Goal: Transaction & Acquisition: Subscribe to service/newsletter

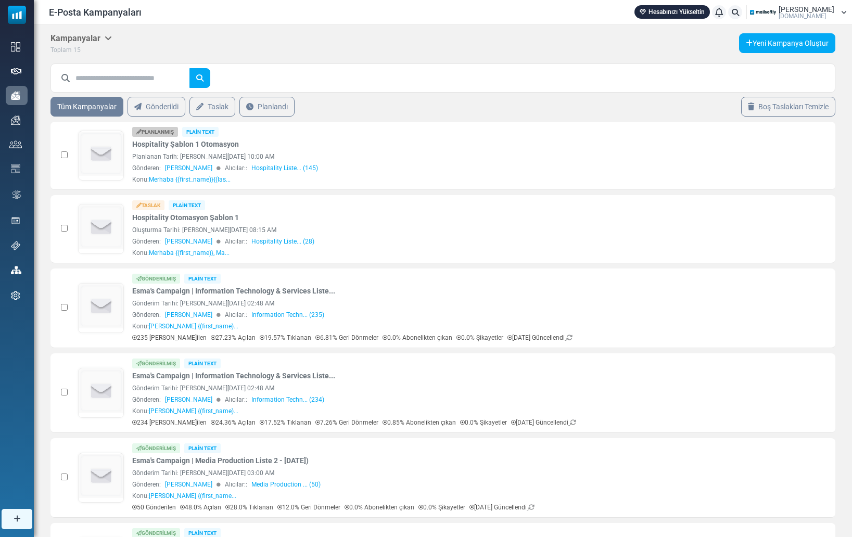
click at [815, 10] on span "[PERSON_NAME]" at bounding box center [806, 9] width 56 height 7
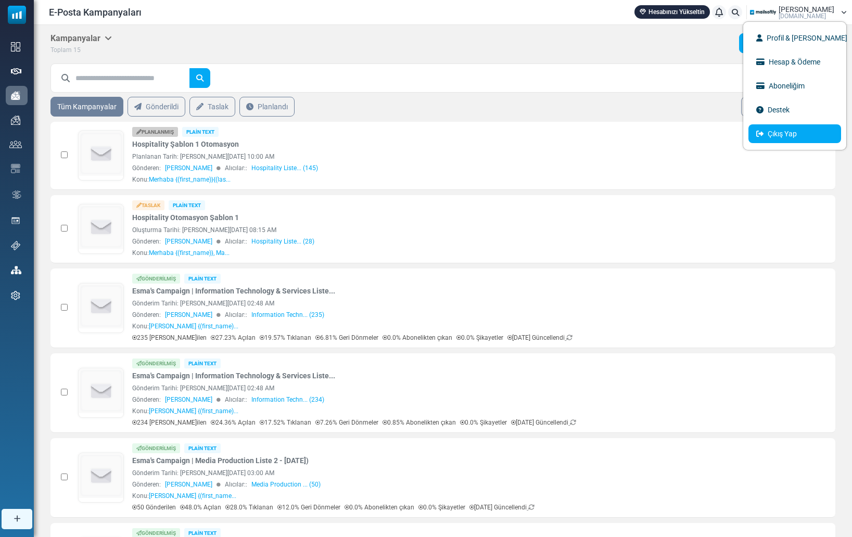
click at [819, 133] on link "Çıkış Yap" at bounding box center [794, 133] width 93 height 19
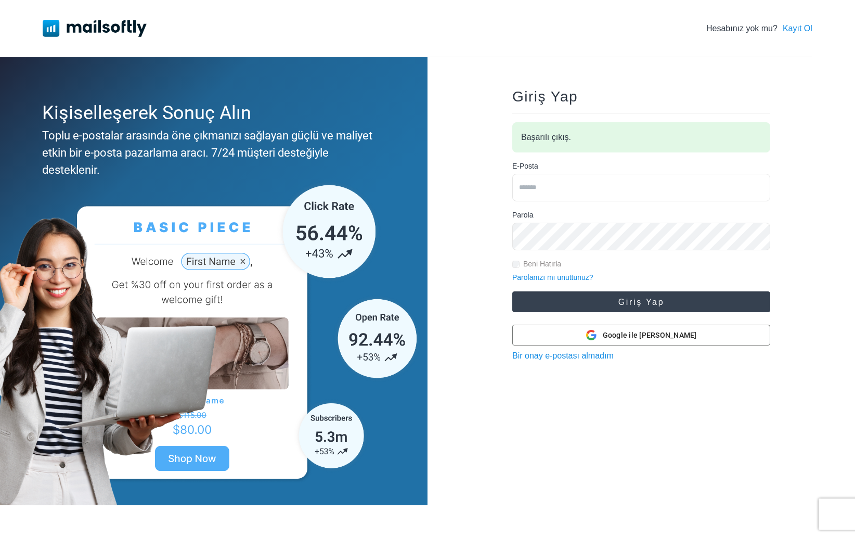
type input "**********"
click at [662, 298] on button "Giriş Yap" at bounding box center [641, 301] width 258 height 21
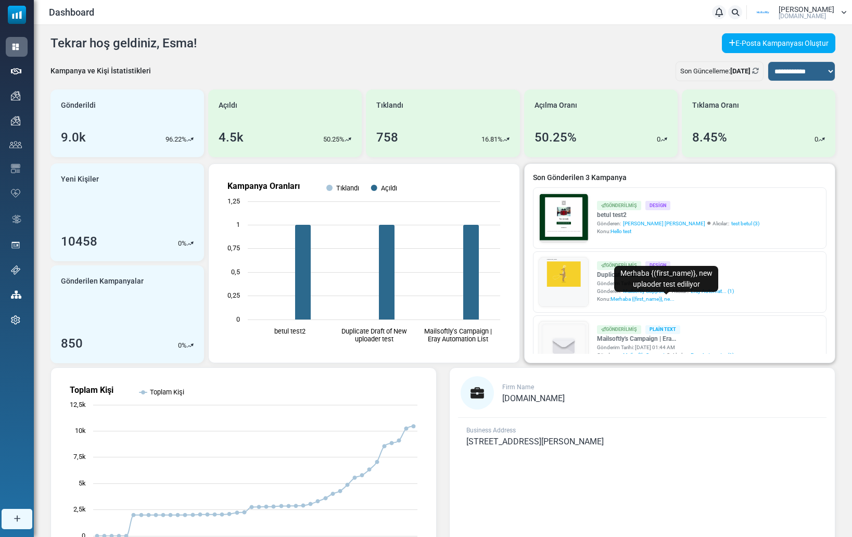
click at [663, 297] on span "Merhaba {(first_name)}, ne..." at bounding box center [642, 299] width 64 height 6
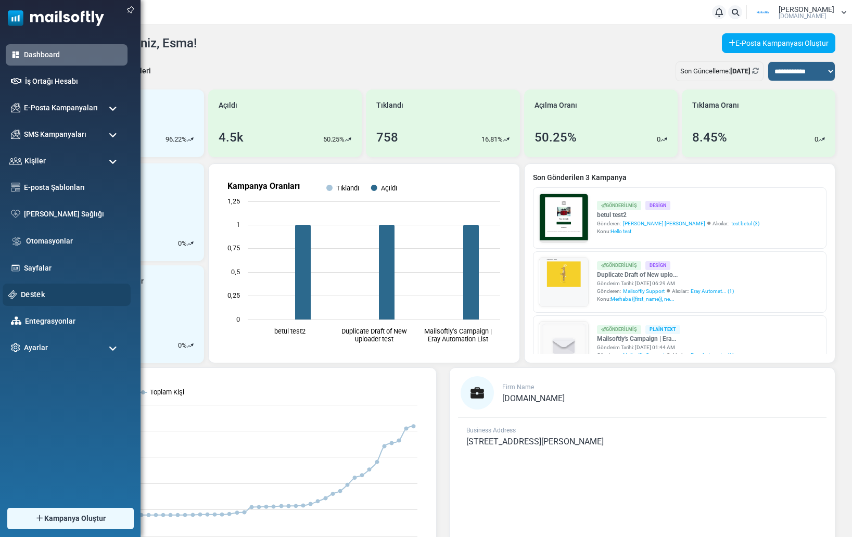
click at [40, 290] on link "Destek" at bounding box center [73, 294] width 104 height 11
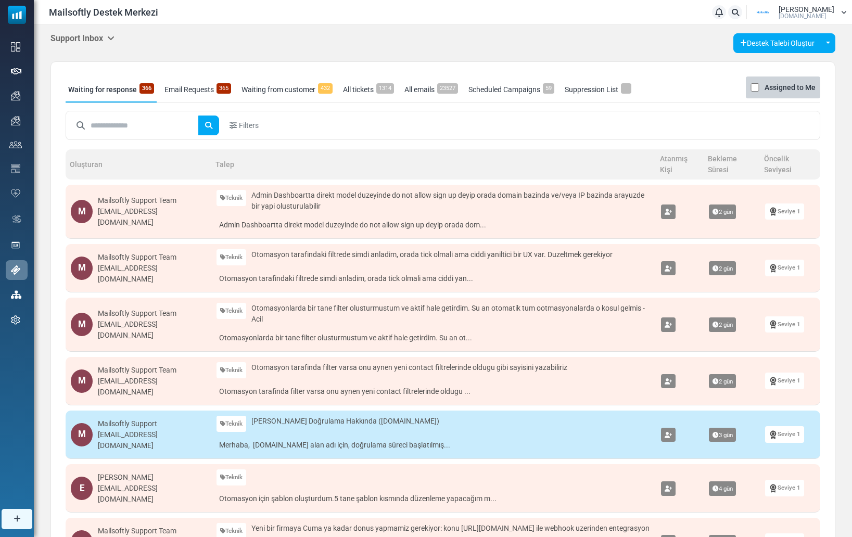
click at [73, 42] on h5 "Support Inbox" at bounding box center [82, 38] width 64 height 10
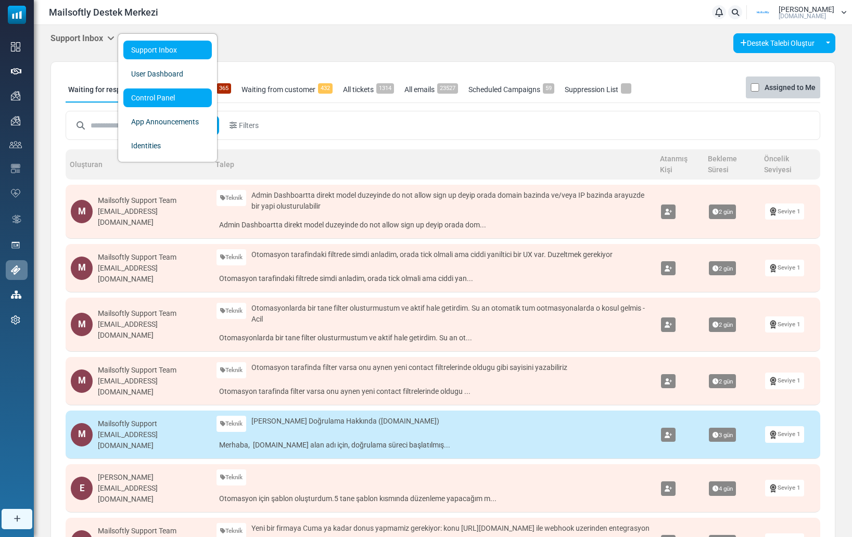
click at [142, 97] on link "Control Panel" at bounding box center [167, 97] width 88 height 19
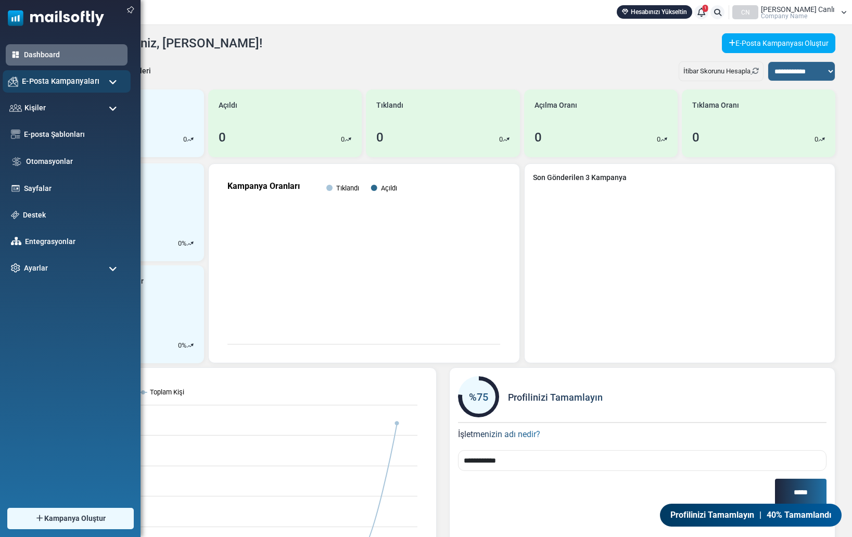
click at [28, 85] on span "E-Posta Kampanyaları" at bounding box center [61, 80] width 78 height 11
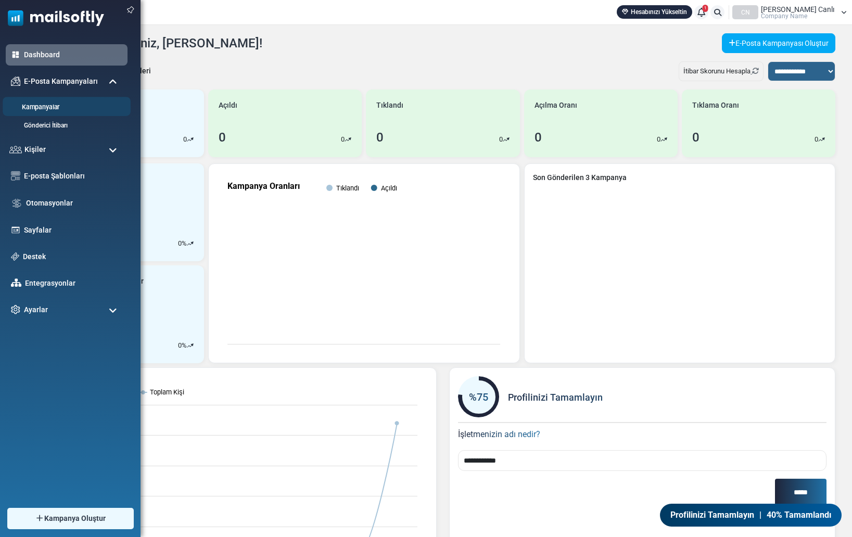
click at [58, 106] on link "Kampanyalar" at bounding box center [65, 107] width 125 height 10
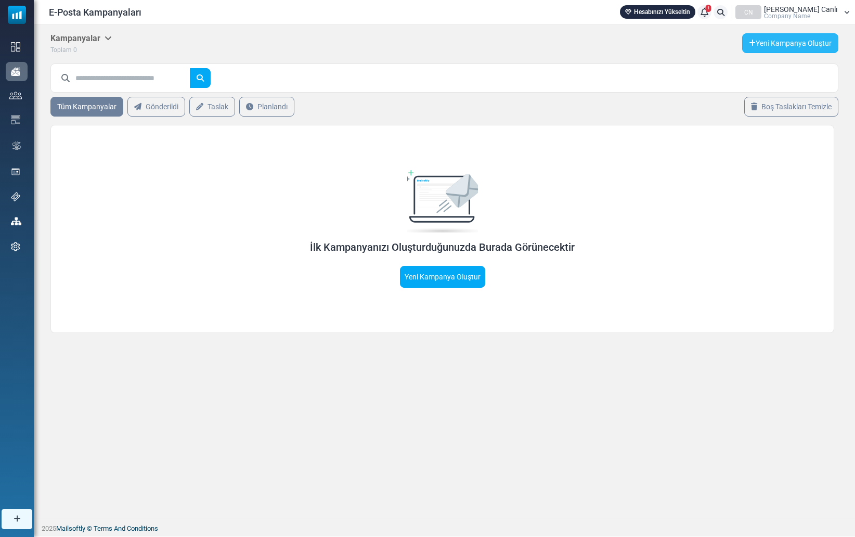
click at [788, 45] on link "Yeni Kampanya Oluştur" at bounding box center [790, 43] width 96 height 20
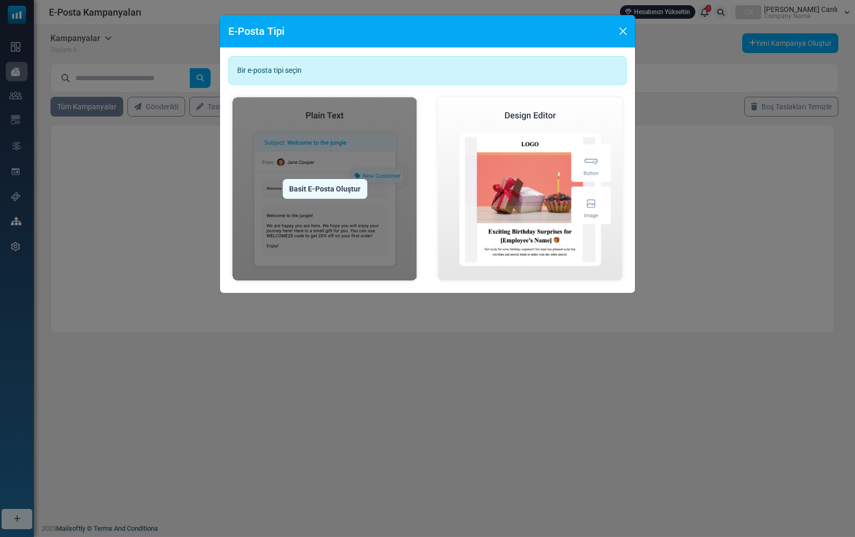
click at [358, 184] on div "Basit E-Posta Oluştur" at bounding box center [325, 189] width 85 height 20
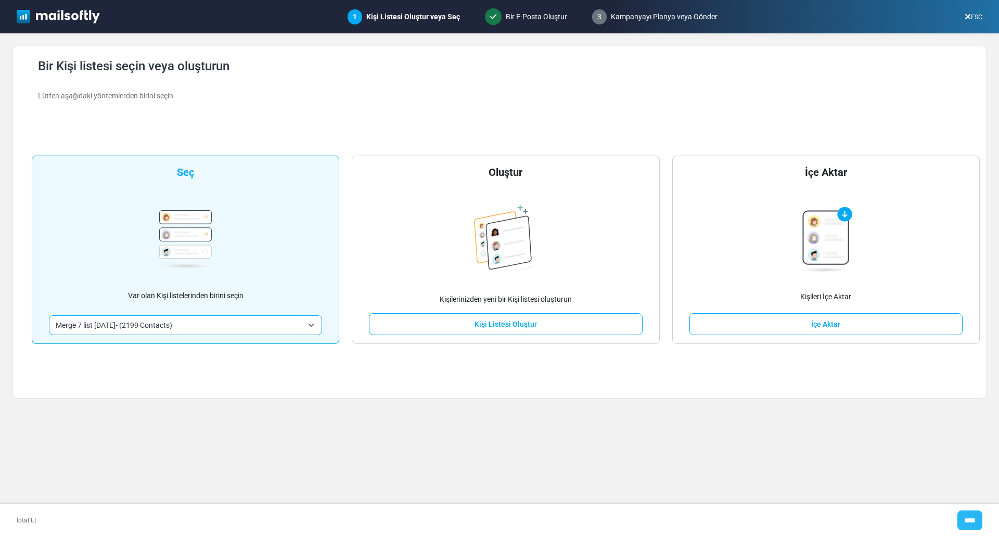
click at [960, 521] on input "****" at bounding box center [969, 520] width 25 height 20
type input "*****"
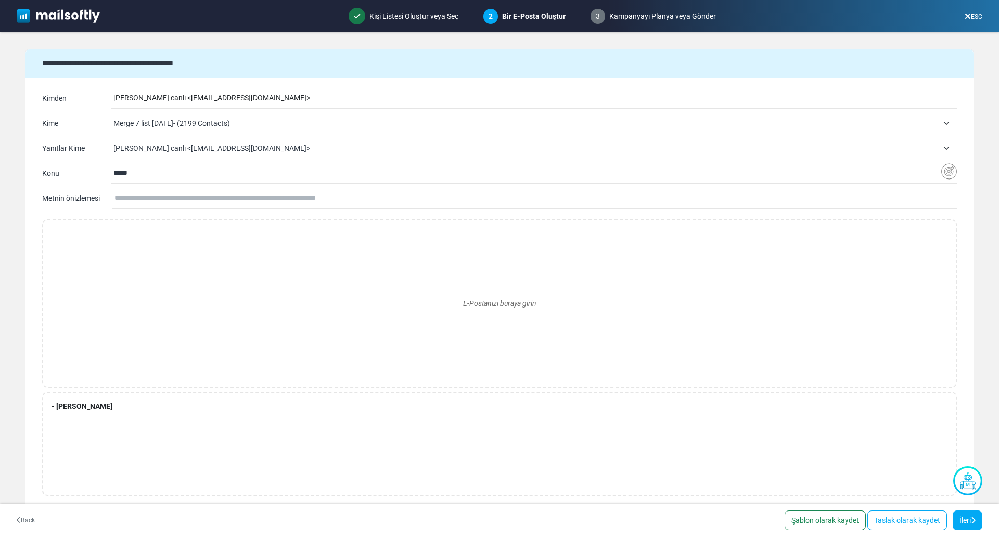
click at [231, 99] on div "leyla ipek canlı < ipek-oleytibbiurunler@cc.mailsends.net >" at bounding box center [534, 98] width 843 height 20
click at [278, 99] on div "leyla ipek canlı < ipek-oleytibbiurunler@cc.mailsends.net >" at bounding box center [534, 98] width 843 height 20
drag, startPoint x: 293, startPoint y: 98, endPoint x: 165, endPoint y: 102, distance: 128.0
click at [165, 102] on div "leyla ipek canlı < ipek-oleytibbiurunler@cc.mailsends.net >" at bounding box center [534, 98] width 843 height 20
copy div "ipek-oleytibbiurunler@cc.mailsends.net"
